Goal: Task Accomplishment & Management: Contribute content

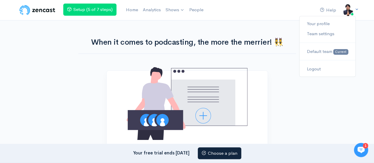
click at [346, 12] on img at bounding box center [348, 10] width 12 height 12
click at [130, 9] on link "Home" at bounding box center [132, 10] width 17 height 13
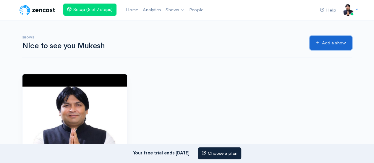
click at [332, 45] on link "Add a show" at bounding box center [331, 43] width 43 height 15
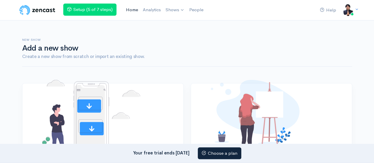
click at [135, 13] on link "Home" at bounding box center [132, 10] width 17 height 13
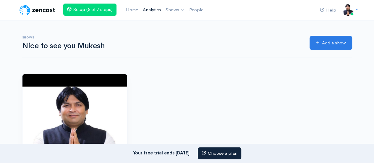
click at [161, 11] on link "Analytics" at bounding box center [152, 10] width 23 height 13
click at [179, 9] on link "Shows" at bounding box center [177, 10] width 24 height 13
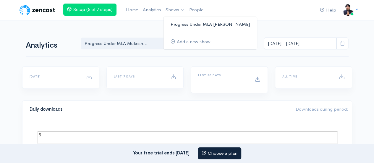
click at [183, 22] on link "Progress Under MLA [PERSON_NAME]" at bounding box center [211, 24] width 94 height 10
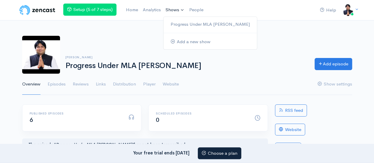
click at [175, 10] on link "Shows" at bounding box center [175, 10] width 24 height 13
drag, startPoint x: 128, startPoint y: 35, endPoint x: 139, endPoint y: 39, distance: 11.7
click at [128, 35] on div "mukesh sharma Progress Under MLA Mukesh Sharma Add episode Overview Episodes Re…" at bounding box center [187, 62] width 330 height 67
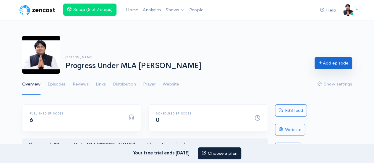
click at [332, 66] on link "Add episode" at bounding box center [334, 63] width 38 height 12
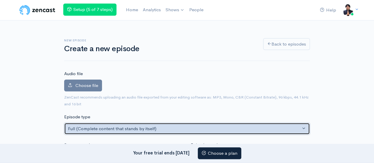
click at [182, 131] on div "Full (Complete content that stands by itself)" at bounding box center [184, 128] width 233 height 7
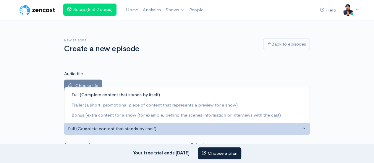
click at [163, 56] on div "New episode Create a new episode Back to episodes" at bounding box center [187, 46] width 246 height 30
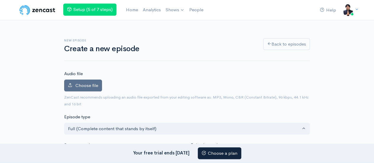
click at [91, 87] on span "Choose file" at bounding box center [86, 86] width 23 height 6
click at [0, 0] on input "Choose file" at bounding box center [0, 0] width 0 height 0
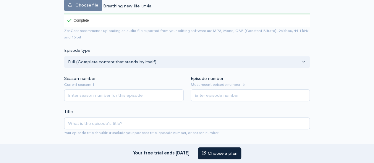
scroll to position [118, 0]
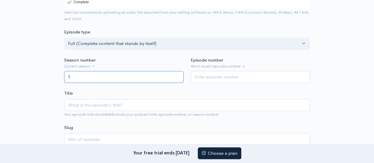
type input "1"
click at [178, 74] on input "1" at bounding box center [124, 77] width 120 height 12
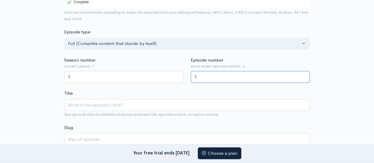
click at [305, 74] on input "1" at bounding box center [251, 77] width 120 height 12
click at [305, 74] on input "2" at bounding box center [251, 77] width 120 height 12
click at [305, 74] on input "3" at bounding box center [251, 77] width 120 height 12
click at [305, 74] on input "4" at bounding box center [251, 77] width 120 height 12
click at [305, 75] on input "5" at bounding box center [251, 77] width 120 height 12
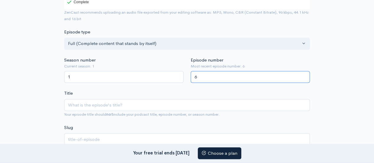
click at [305, 75] on input "6" at bounding box center [251, 77] width 120 height 12
type input "7"
click at [305, 75] on input "7" at bounding box center [251, 77] width 120 height 12
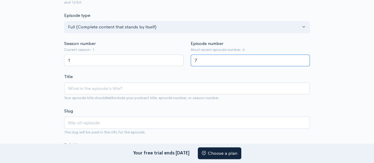
scroll to position [148, 0]
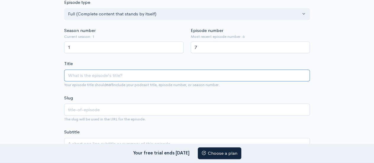
click at [104, 73] on input "Title" at bounding box center [187, 76] width 246 height 12
click at [115, 75] on input "Title" at bounding box center [187, 76] width 246 height 12
paste input "Blossoming Futures-MLA [PERSON_NAME] Park Revival Mission"
type input "Blossoming Futures-MLA [PERSON_NAME] Park Revival Mission"
type input "blossoming-futures-mla-[PERSON_NAME]-revival-mission"
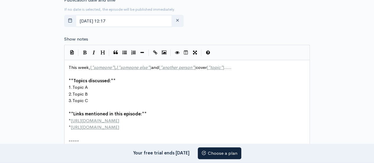
scroll to position [385, 0]
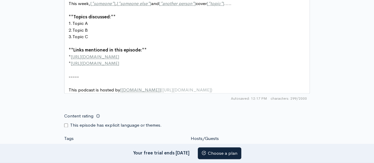
type input "Blossoming Futures-MLA [PERSON_NAME] Park Revival Mission"
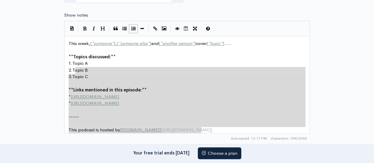
scroll to position [326, 0]
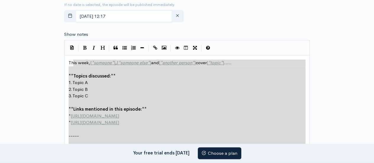
type textarea "This week, [*someone*], [*someone else*] and [*another person*] cover [*topic*]…"
drag, startPoint x: 198, startPoint y: 91, endPoint x: 60, endPoint y: 60, distance: 140.7
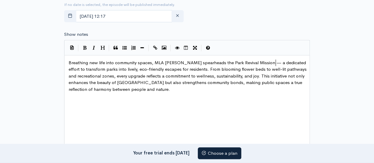
click at [276, 62] on span "Breathing new life into community spaces, MLA Mukesh Sharma spearheads the Park…" at bounding box center [188, 76] width 239 height 32
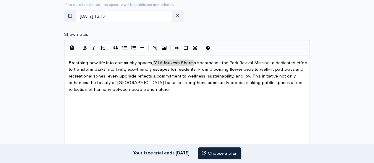
type textarea "MLA [PERSON_NAME]"
drag, startPoint x: 153, startPoint y: 62, endPoint x: 195, endPoint y: 62, distance: 42.0
click at [88, 46] on button "Bold" at bounding box center [85, 48] width 9 height 9
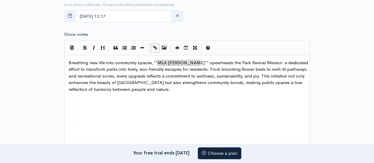
click at [154, 48] on icon "Create Link" at bounding box center [155, 48] width 4 height 4
type textarea "MLA [PERSON_NAME]"
drag, startPoint x: 201, startPoint y: 62, endPoint x: 160, endPoint y: 62, distance: 40.8
click at [155, 50] on button "Create Link" at bounding box center [155, 48] width 9 height 9
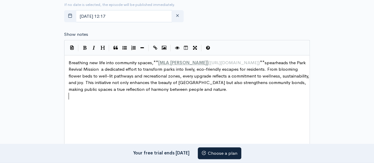
click at [211, 97] on pre "​" at bounding box center [189, 96] width 244 height 7
type textarea "beauty of Gurugram"
drag, startPoint x: 185, startPoint y: 81, endPoint x: 225, endPoint y: 83, distance: 40.6
click at [83, 47] on icon "Bold" at bounding box center [85, 48] width 4 height 4
click at [255, 111] on div "x Breathing new life into community spaces, ** [ MLA Mukesh Sharma ] ( https://…" at bounding box center [194, 110] width 254 height 104
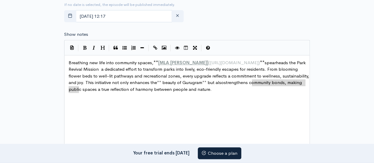
type textarea "strengthens community bonds"
drag, startPoint x: 252, startPoint y: 82, endPoint x: 80, endPoint y: 90, distance: 171.9
click at [88, 47] on button "Bold" at bounding box center [85, 48] width 9 height 9
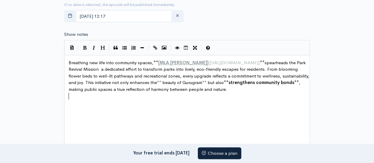
click at [133, 106] on div "x Breathing new life into community spaces, ** [ MLA Mukesh Sharma ] ( https://…" at bounding box center [194, 110] width 254 height 104
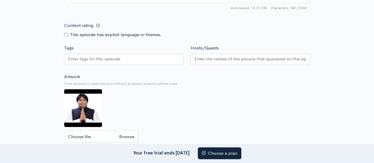
scroll to position [474, 0]
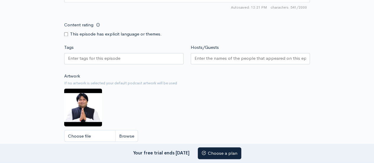
click at [105, 56] on input "Tags" at bounding box center [94, 58] width 53 height 7
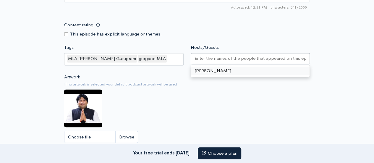
click at [209, 55] on input "Hosts/Guests" at bounding box center [251, 58] width 112 height 7
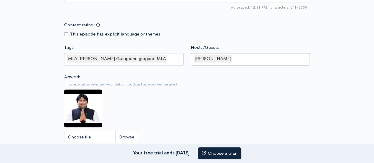
scroll to position [503, 0]
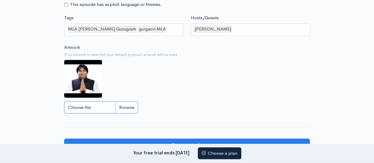
click at [132, 103] on input "Choose file" at bounding box center [101, 107] width 74 height 12
type input "C:\fakepath\MLA MUKESH SHARMA.jpg"
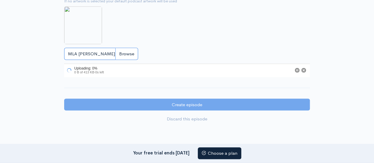
scroll to position [562, 0]
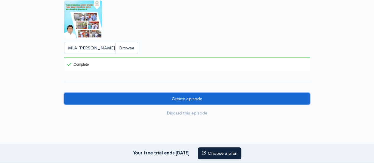
click at [178, 97] on input "Create episode" at bounding box center [187, 99] width 246 height 12
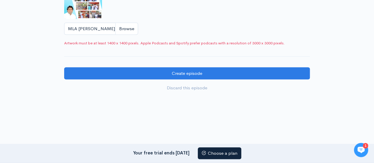
scroll to position [569, 0]
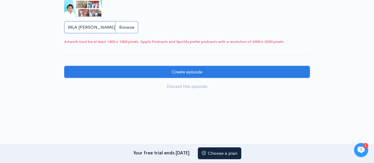
click at [123, 28] on input "MLA [PERSON_NAME].jpg" at bounding box center [101, 27] width 74 height 12
type input "C:\fakepath\Mukesh_Sharma_2 (1) (1).jpg"
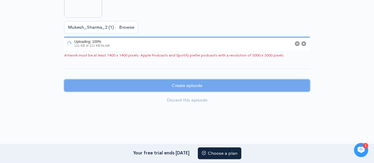
click at [157, 88] on input "Create episode" at bounding box center [187, 86] width 246 height 12
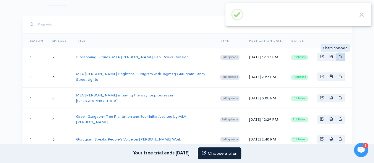
click at [341, 58] on icon "Basic example" at bounding box center [341, 56] width 4 height 4
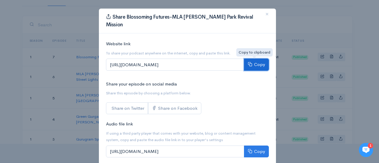
click at [258, 63] on button "Copy" at bounding box center [256, 65] width 25 height 12
click at [265, 15] on span "×" at bounding box center [267, 14] width 4 height 9
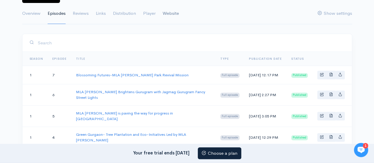
scroll to position [30, 0]
